Goal: Task Accomplishment & Management: Manage account settings

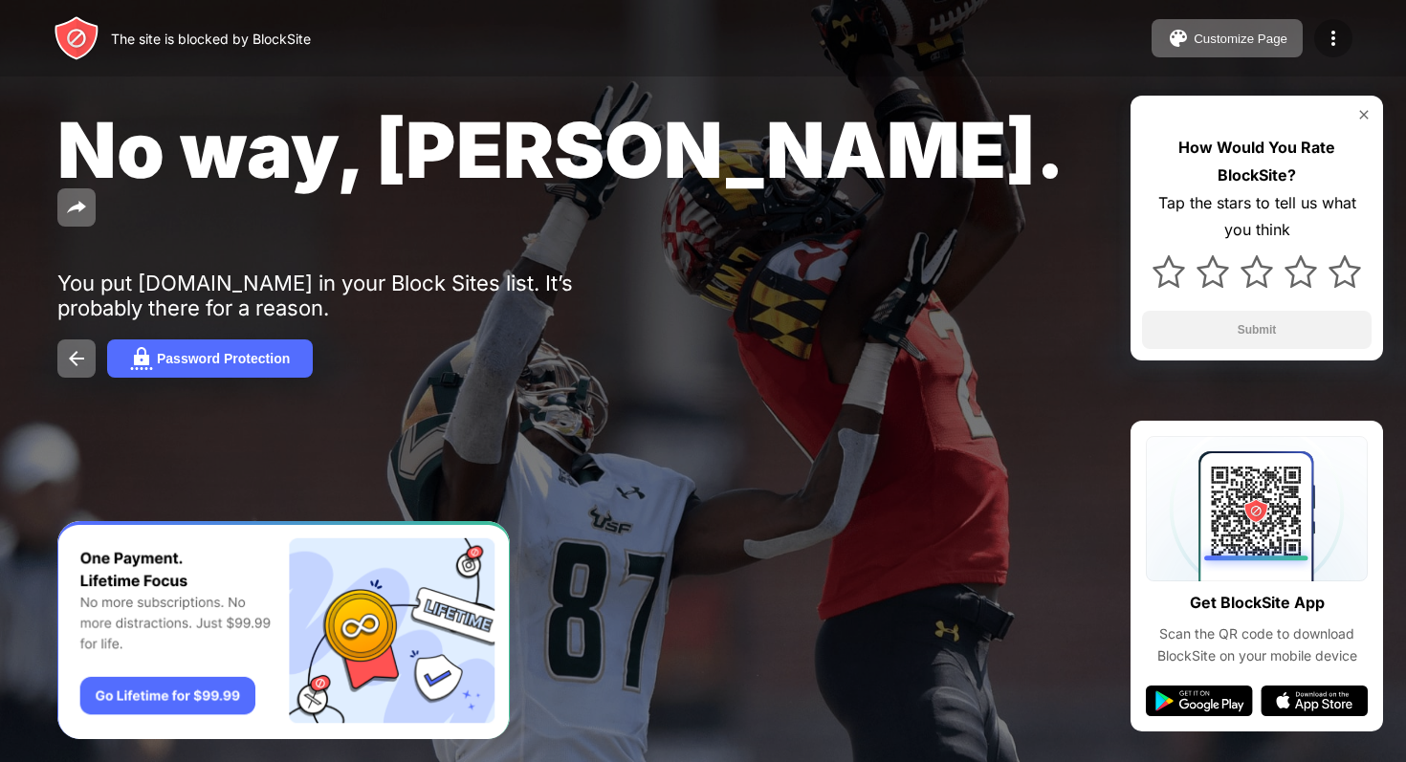
click at [1342, 35] on img at bounding box center [1333, 38] width 23 height 23
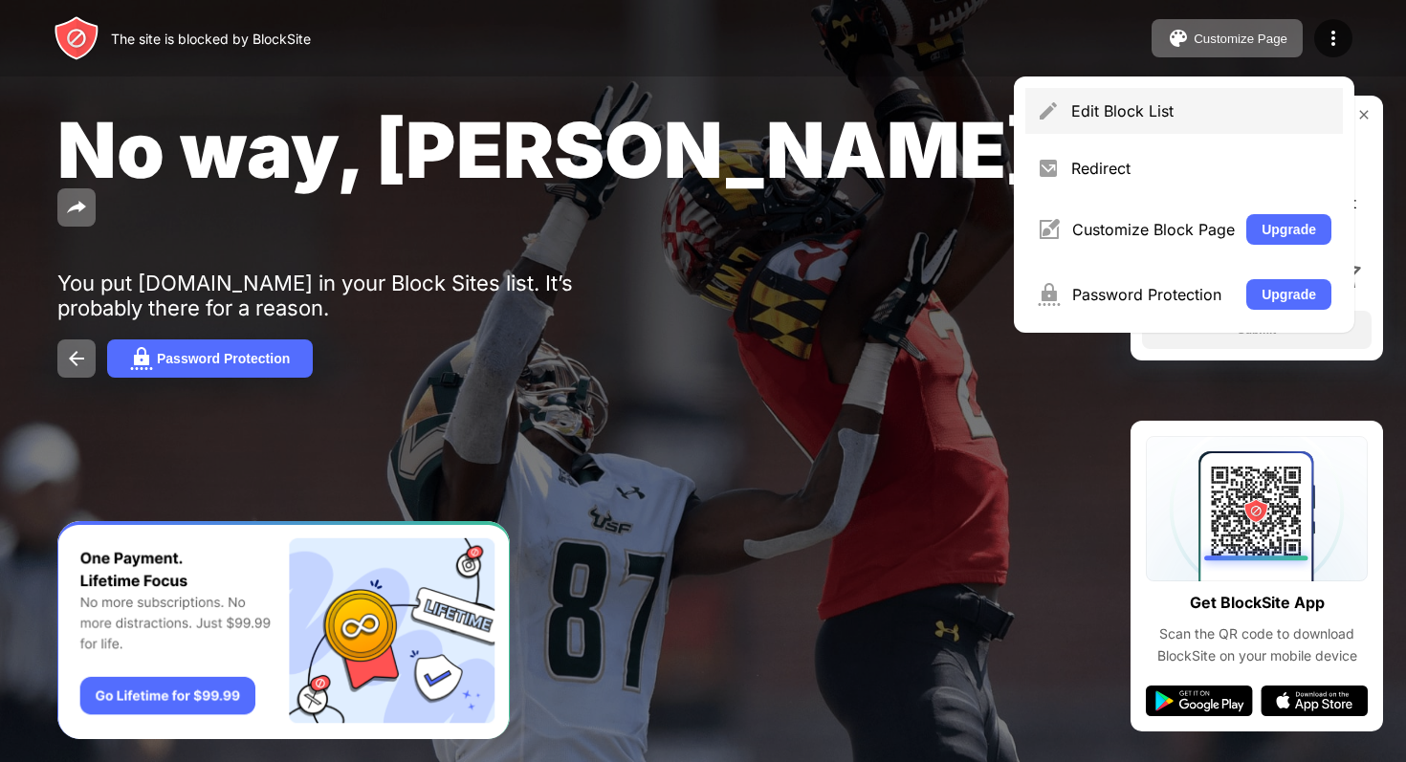
click at [1270, 103] on div "Edit Block List" at bounding box center [1201, 110] width 260 height 19
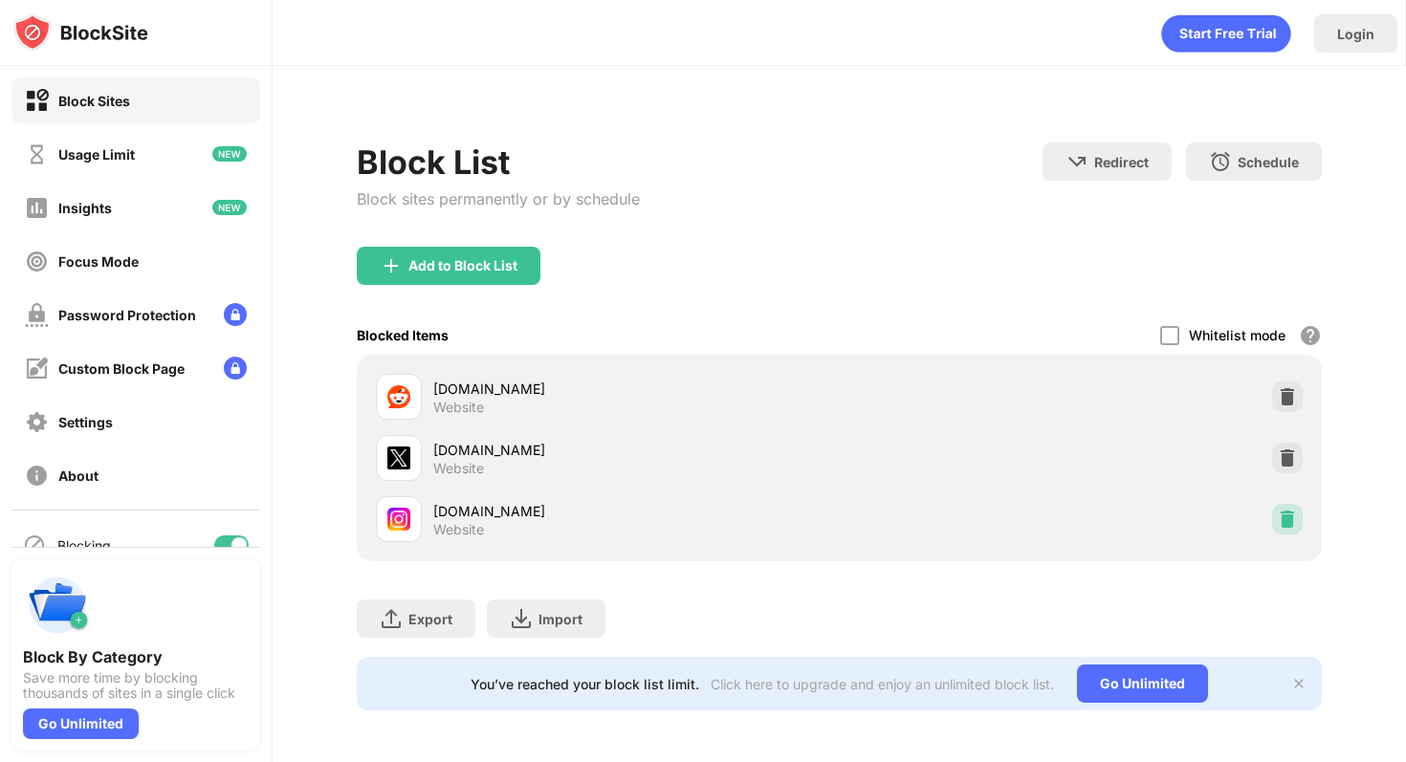
click at [1288, 532] on div at bounding box center [1287, 519] width 31 height 31
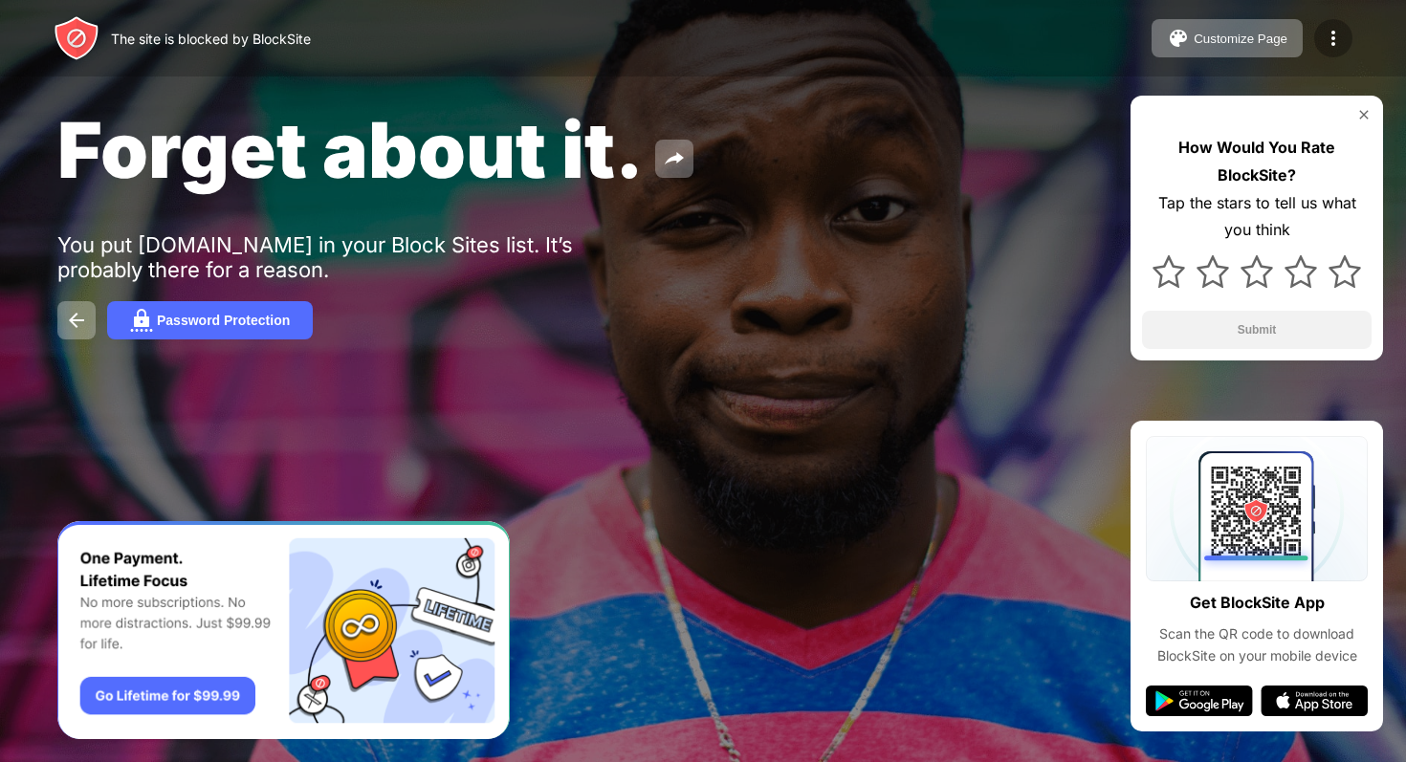
click at [1317, 33] on div at bounding box center [1333, 38] width 38 height 38
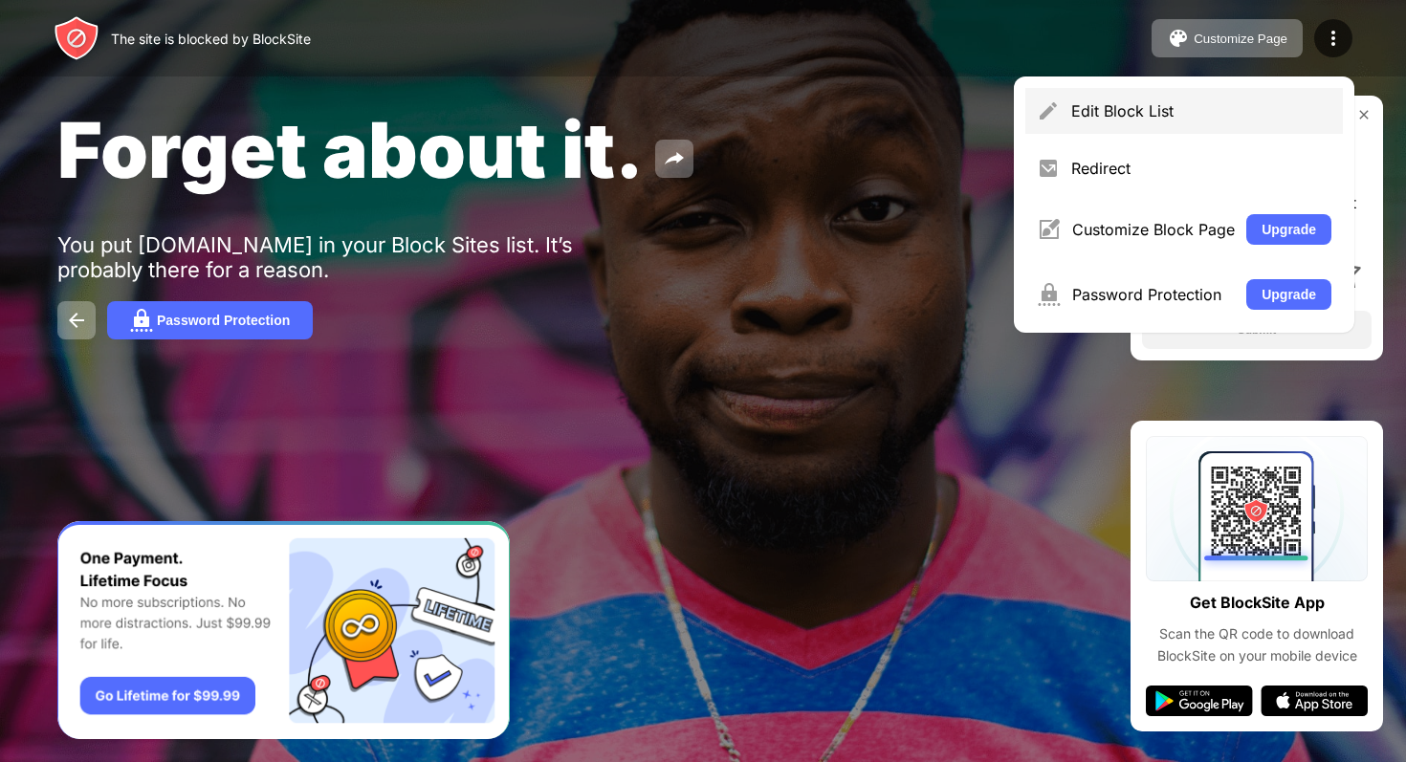
click at [1261, 99] on div "Edit Block List" at bounding box center [1185, 111] width 318 height 46
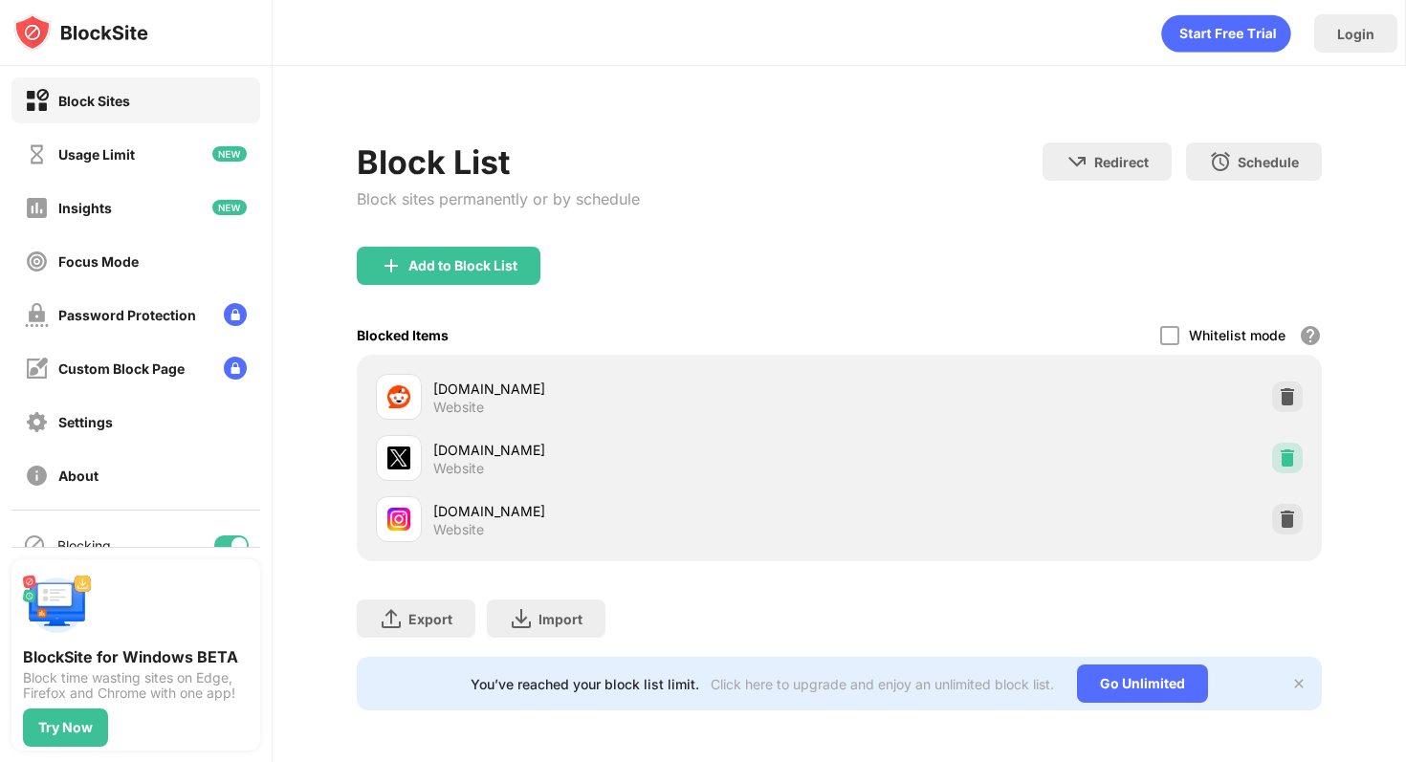
click at [1283, 457] on img at bounding box center [1287, 458] width 19 height 19
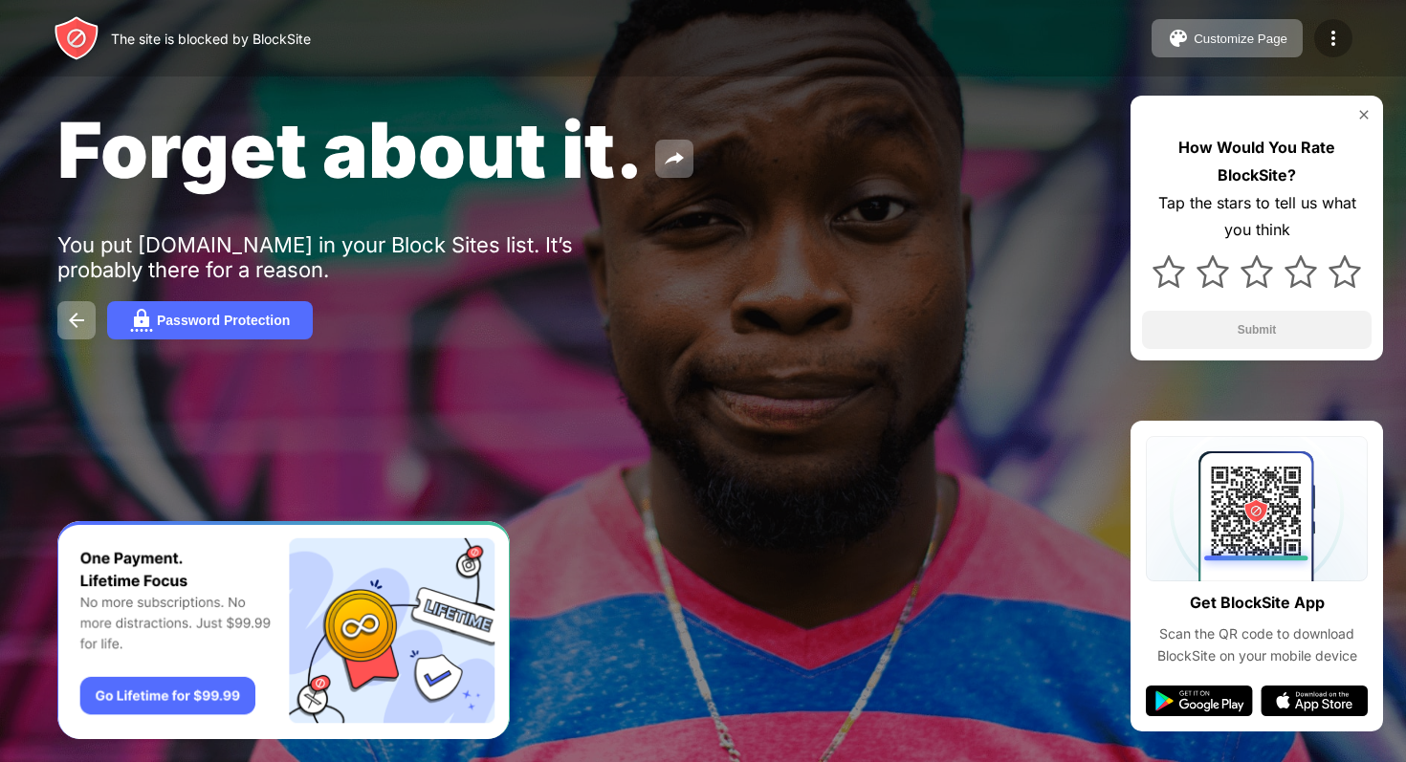
click at [1325, 27] on img at bounding box center [1333, 38] width 23 height 23
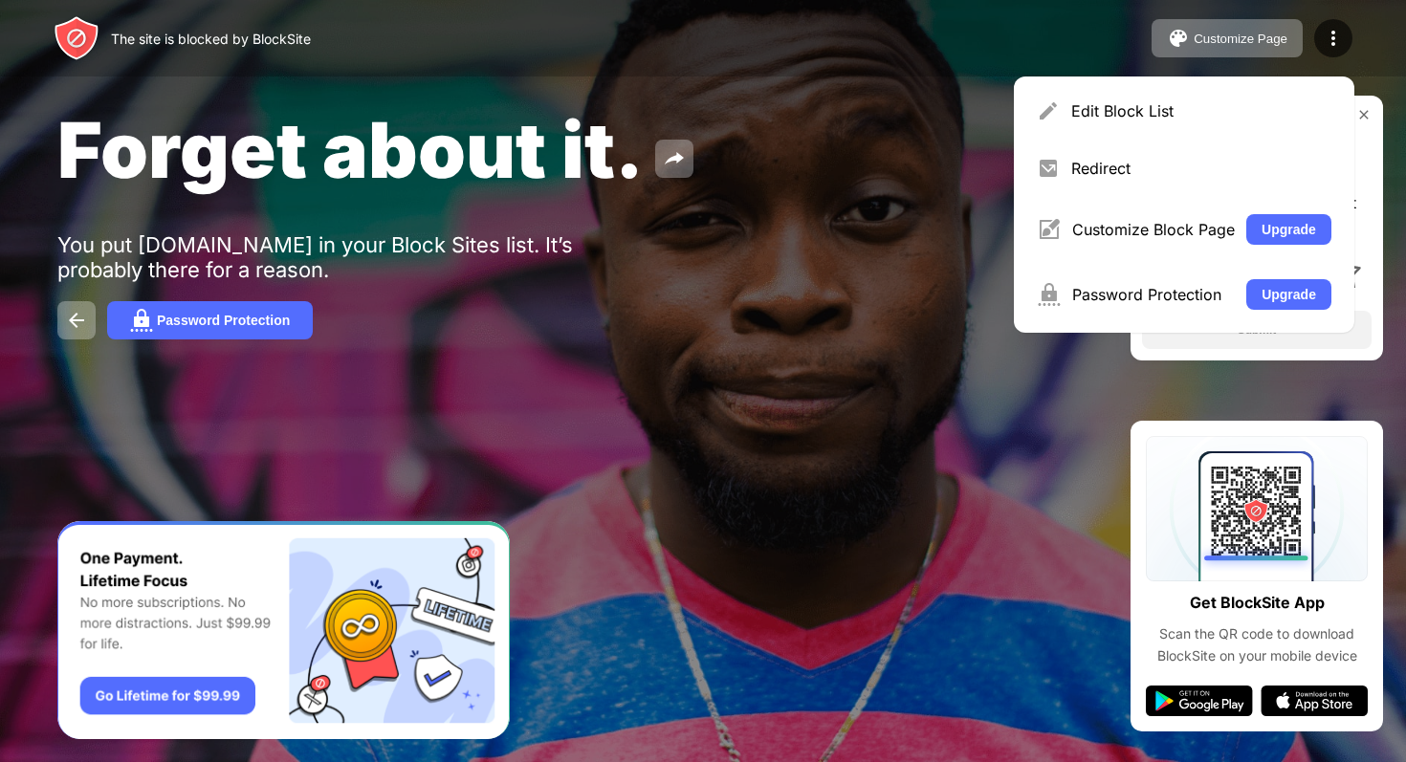
click at [1233, 85] on div "Edit Block List Redirect Customize Block Page Upgrade Password Protection Upgra…" at bounding box center [1184, 205] width 341 height 256
click at [1226, 98] on div "Edit Block List" at bounding box center [1185, 111] width 318 height 46
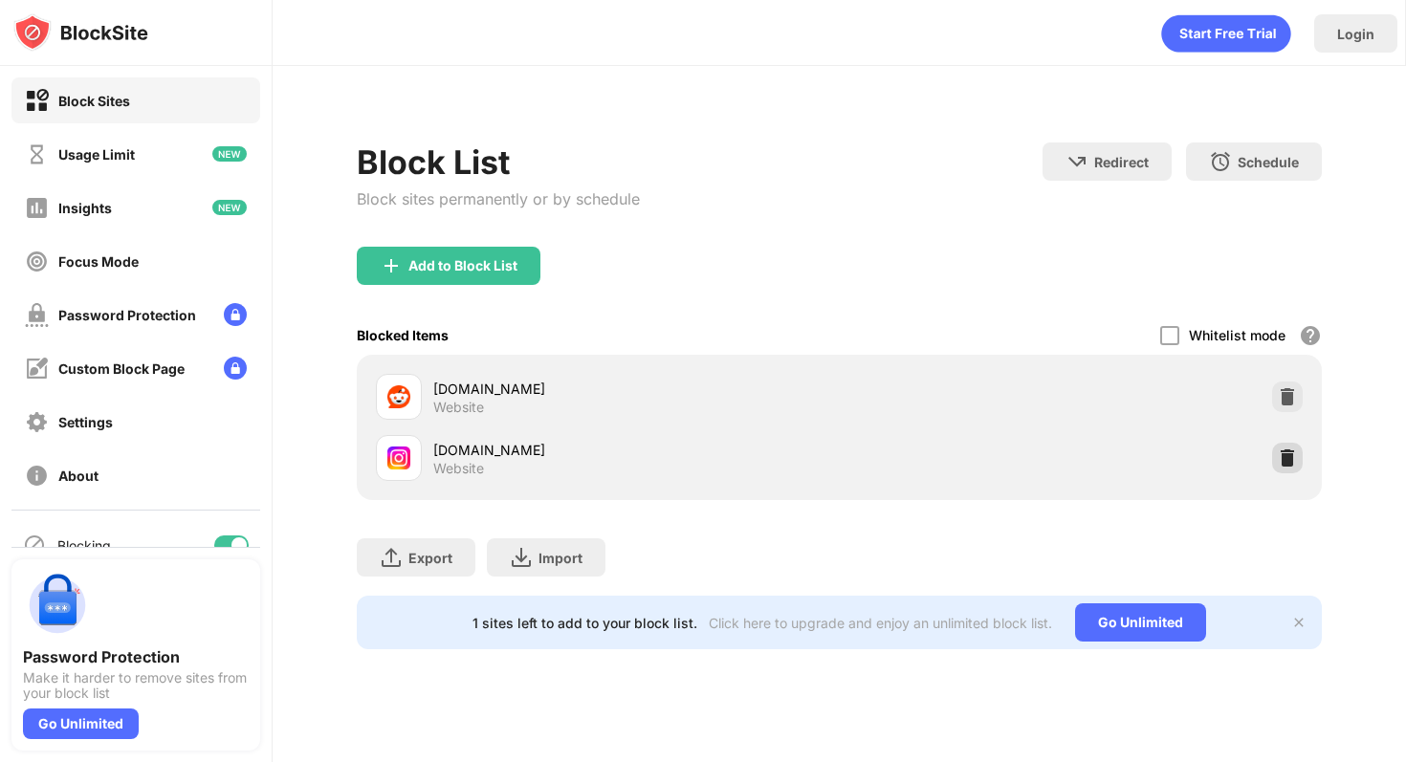
click at [1299, 456] on div at bounding box center [1287, 458] width 31 height 31
